Goal: Task Accomplishment & Management: Use online tool/utility

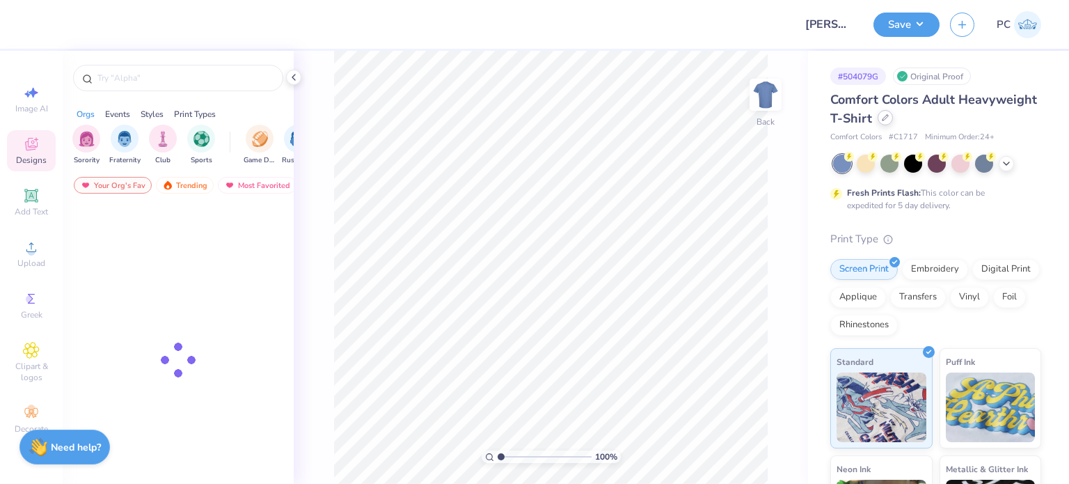
click at [893, 122] on div at bounding box center [885, 117] width 15 height 15
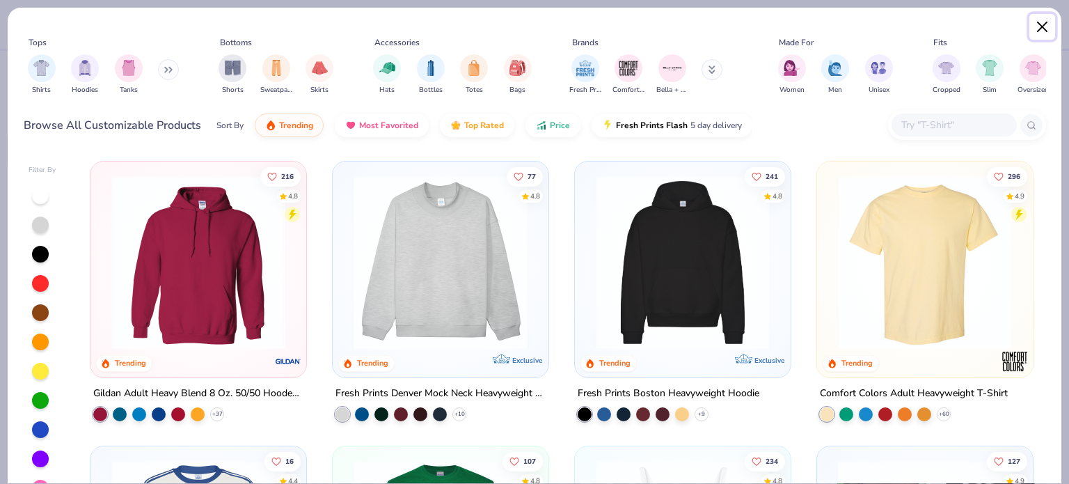
click at [1040, 22] on button "Close" at bounding box center [1042, 27] width 26 height 26
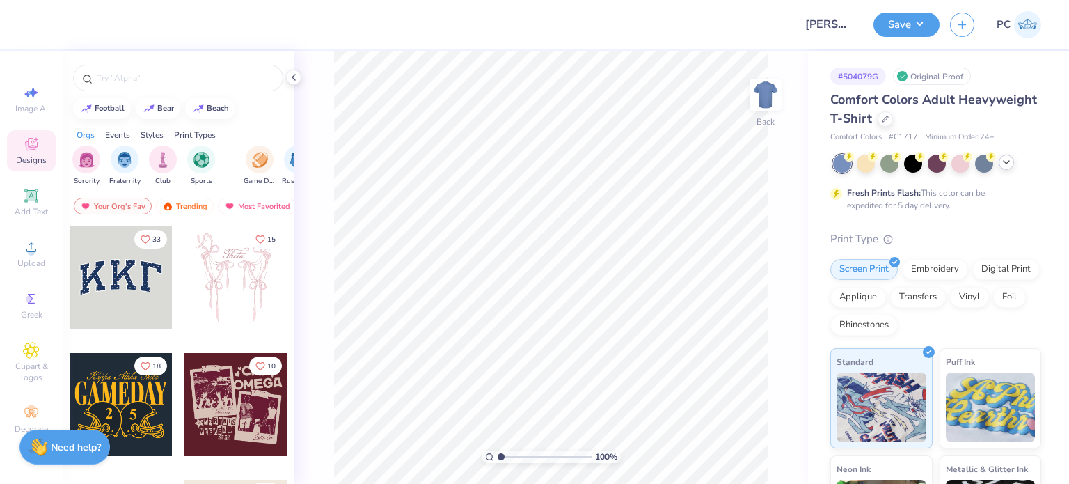
click at [1004, 161] on polyline at bounding box center [1006, 162] width 6 height 3
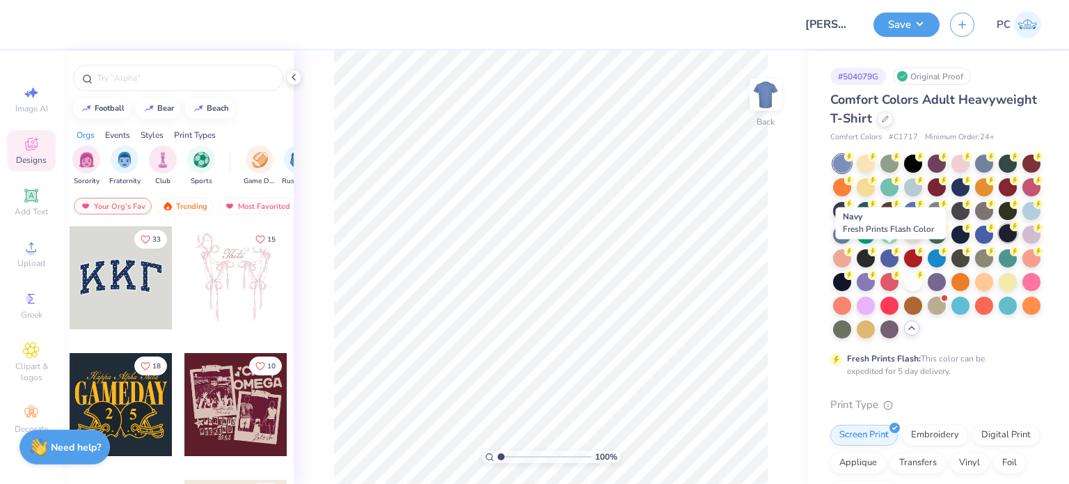
click at [999, 242] on div at bounding box center [1008, 233] width 18 height 18
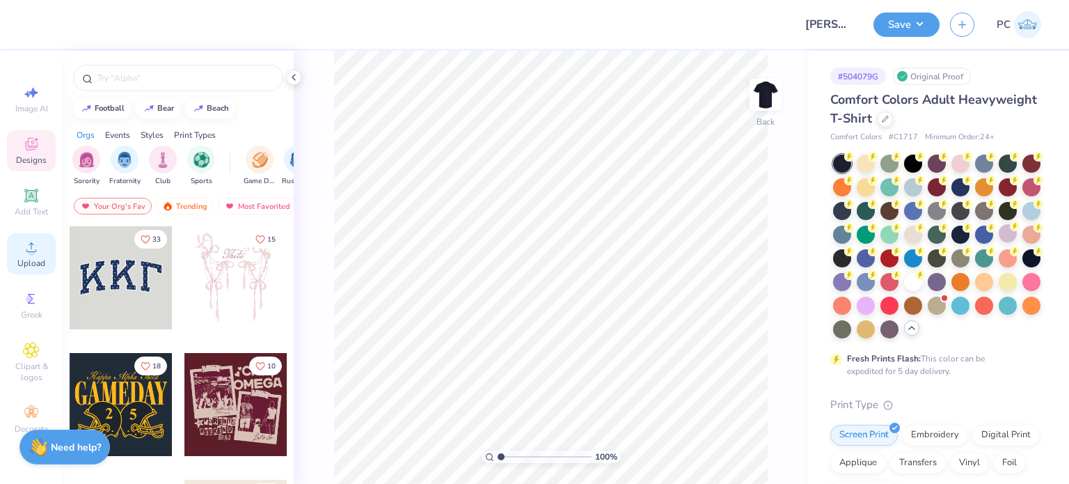
click at [28, 247] on icon at bounding box center [31, 247] width 17 height 17
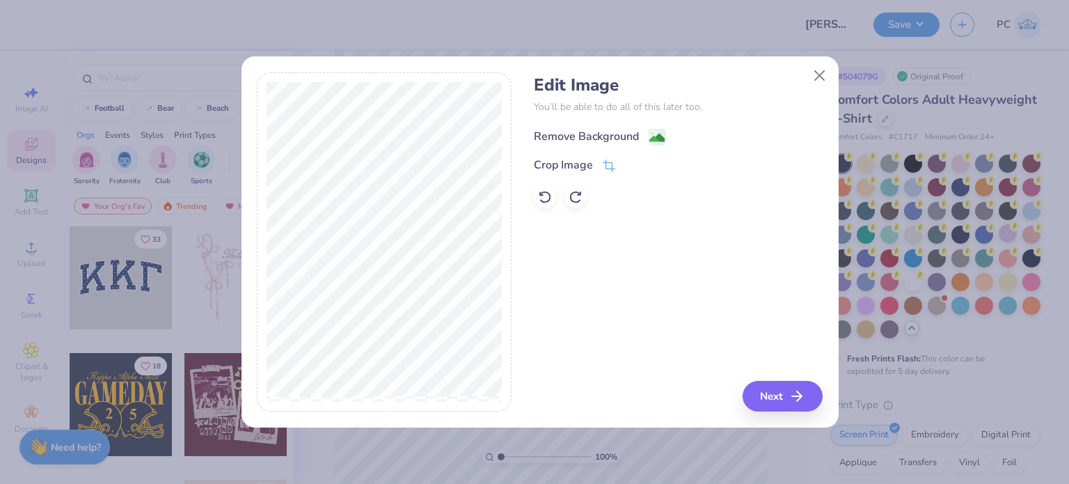
click at [662, 138] on image at bounding box center [656, 137] width 15 height 15
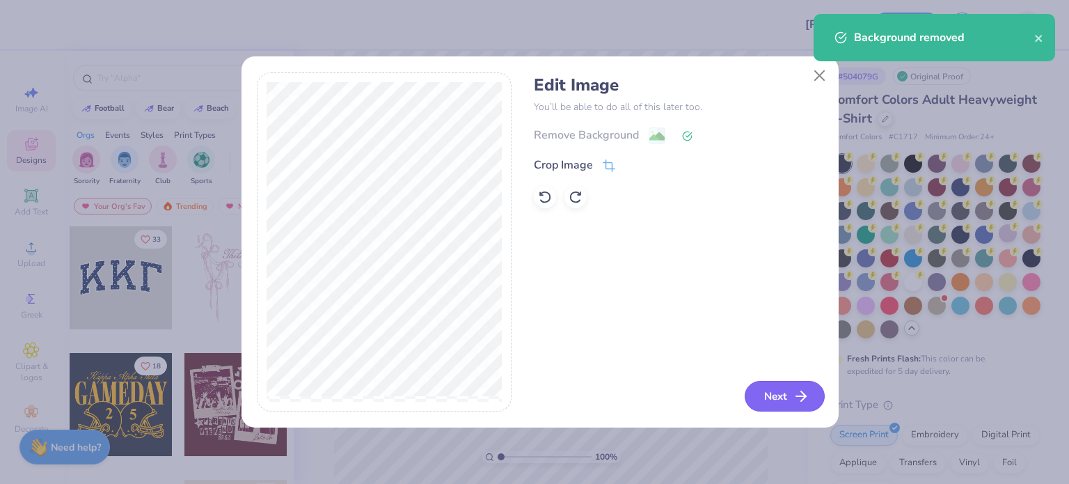
click at [768, 391] on button "Next" at bounding box center [785, 396] width 80 height 31
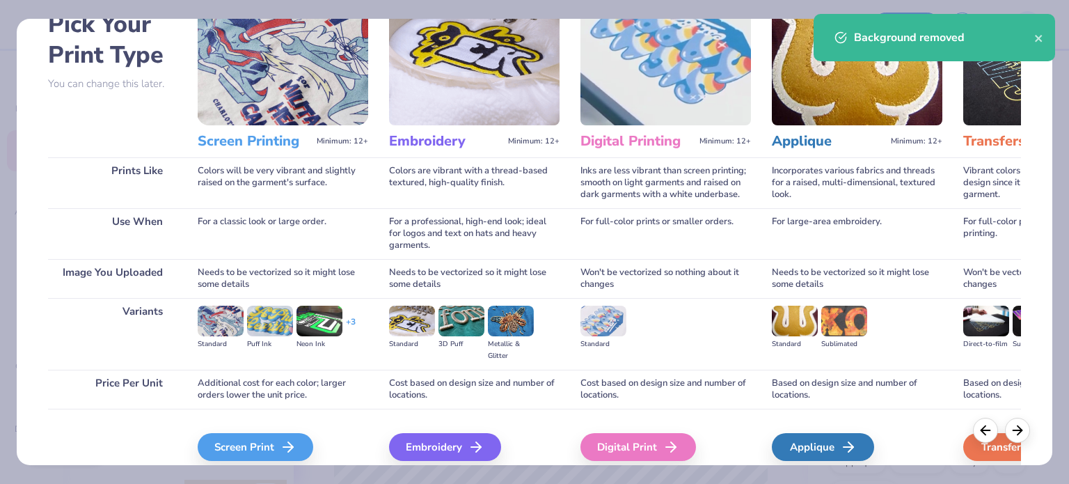
scroll to position [140, 0]
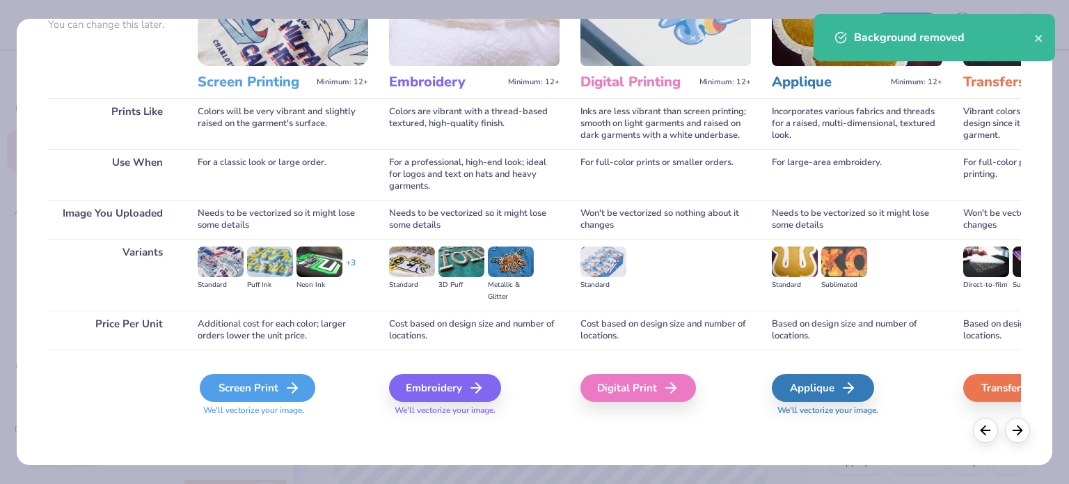
click at [245, 388] on div "Screen Print" at bounding box center [258, 388] width 116 height 28
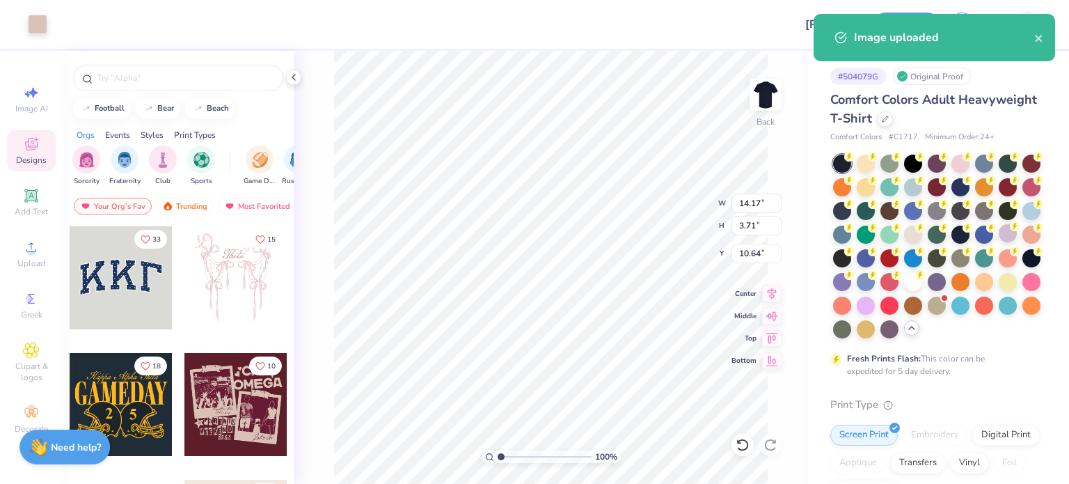
type input "7.01"
type input "1.84"
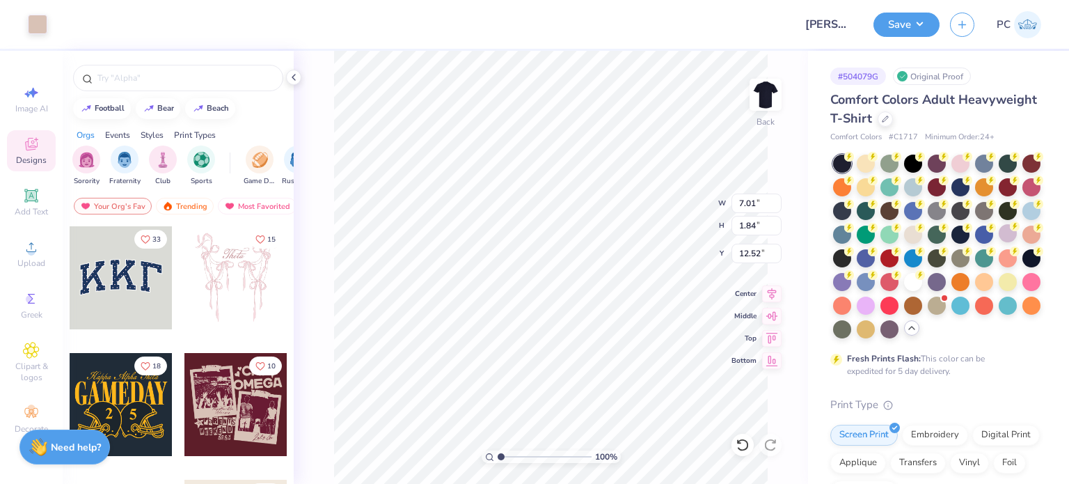
type input "3.00"
type input "3.92"
type input "1.03"
type input "3.00"
drag, startPoint x: 757, startPoint y: 205, endPoint x: 738, endPoint y: 205, distance: 19.5
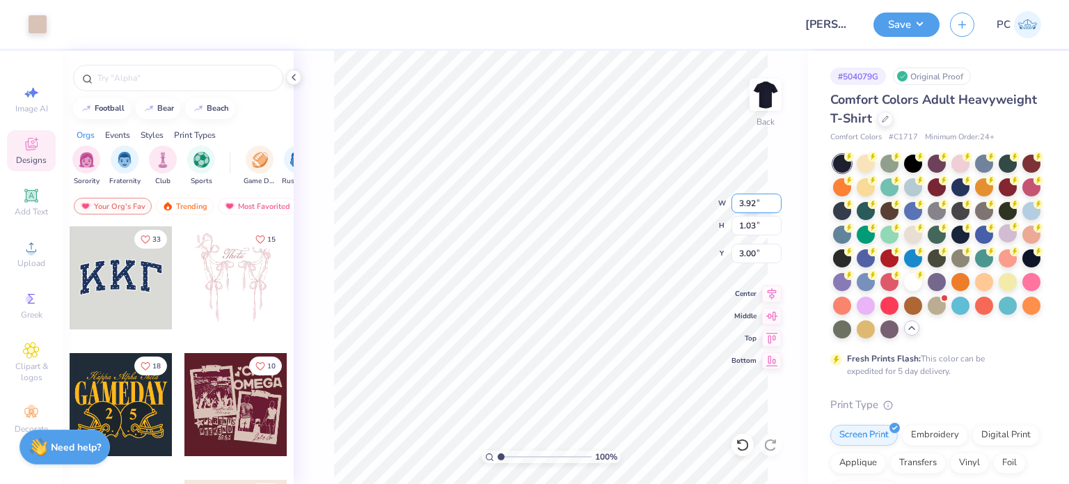
click at [738, 205] on input "3.92" at bounding box center [756, 202] width 50 height 19
type input "3.50"
type input "0.92"
drag, startPoint x: 761, startPoint y: 247, endPoint x: 739, endPoint y: 247, distance: 21.6
click at [739, 247] on input "3.05" at bounding box center [756, 253] width 50 height 19
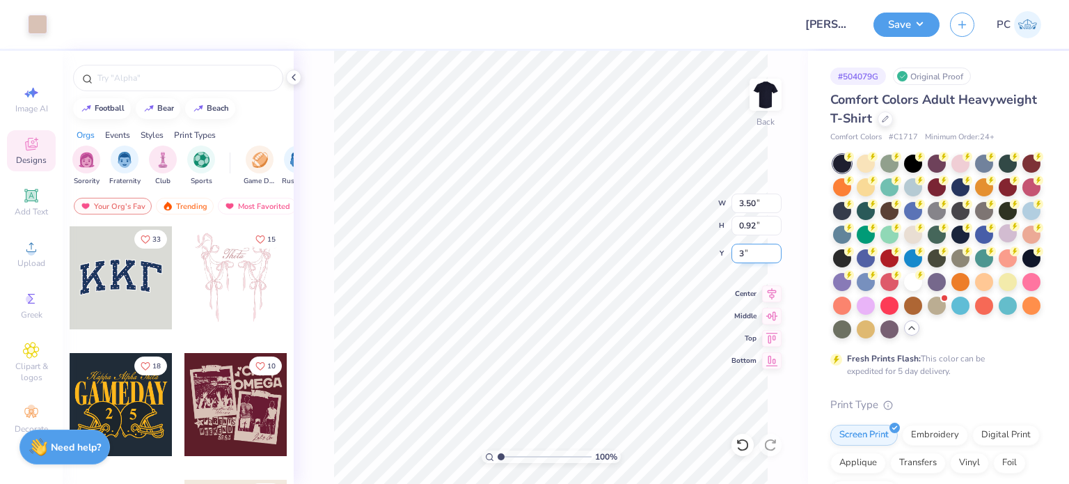
type input "3.00"
click at [916, 18] on button "Save" at bounding box center [906, 22] width 66 height 24
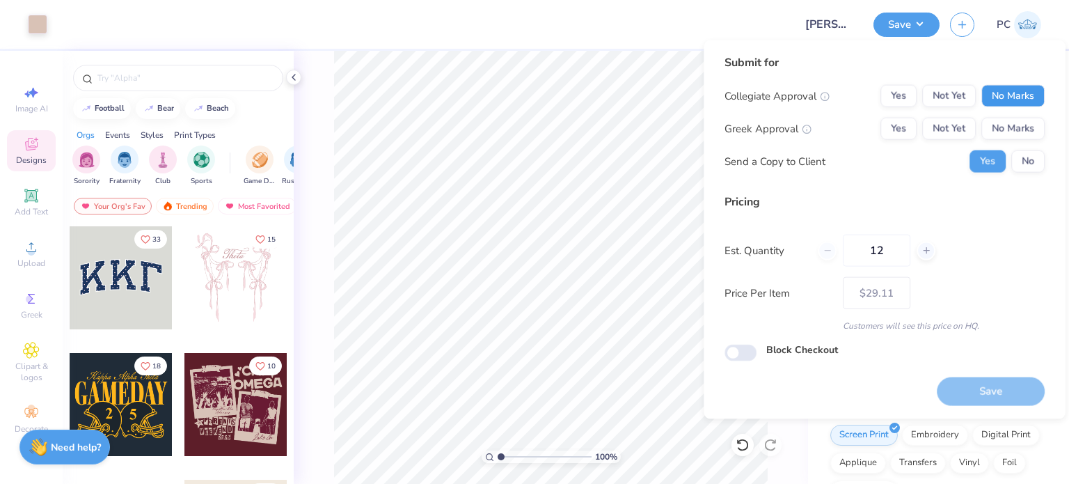
click at [1008, 91] on button "No Marks" at bounding box center [1012, 96] width 63 height 22
click at [884, 100] on button "Yes" at bounding box center [898, 96] width 36 height 22
click at [1035, 128] on button "No Marks" at bounding box center [1012, 129] width 63 height 22
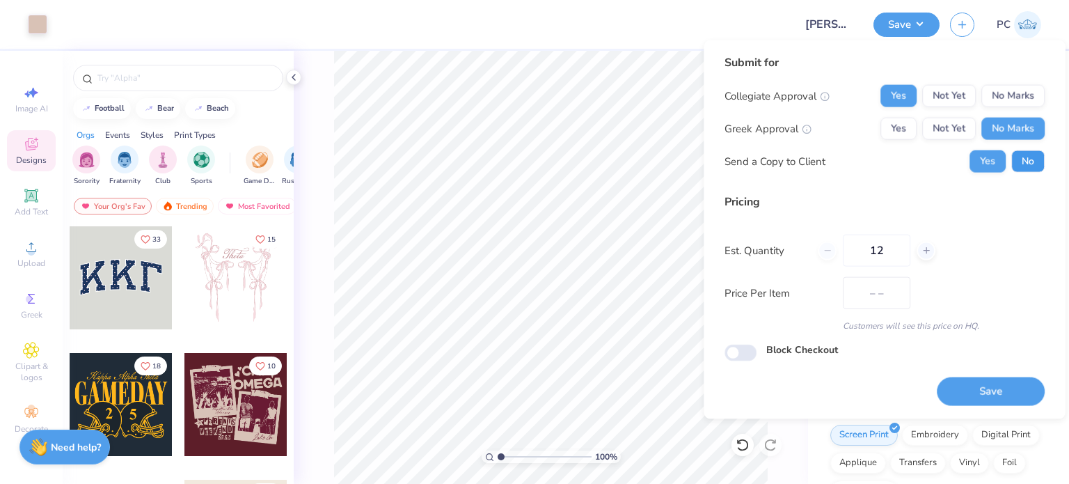
click at [1044, 155] on button "No" at bounding box center [1027, 161] width 33 height 22
click at [1013, 392] on button "Save" at bounding box center [991, 390] width 108 height 29
type input "– –"
